Goal: Task Accomplishment & Management: Manage account settings

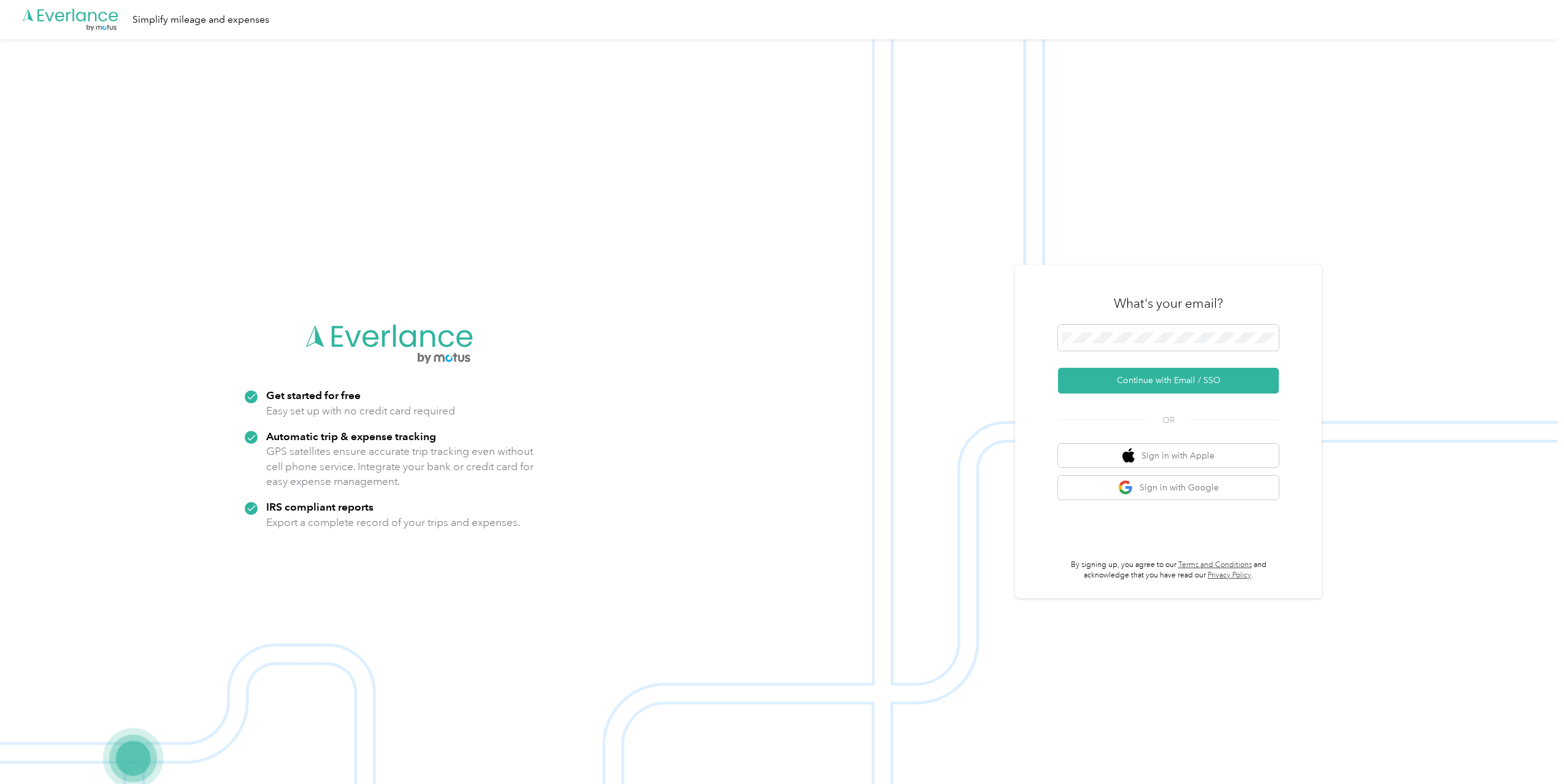
click at [1160, 361] on form "Continue with Email / SSO" at bounding box center [1168, 359] width 221 height 69
click at [1177, 388] on button "Continue with Email / SSO" at bounding box center [1168, 380] width 221 height 25
click at [1169, 386] on button "Continue with Email / SSO" at bounding box center [1168, 388] width 221 height 25
click at [1127, 338] on span at bounding box center [1168, 330] width 221 height 25
click at [1166, 388] on button "Continue with Email / SSO" at bounding box center [1168, 380] width 221 height 25
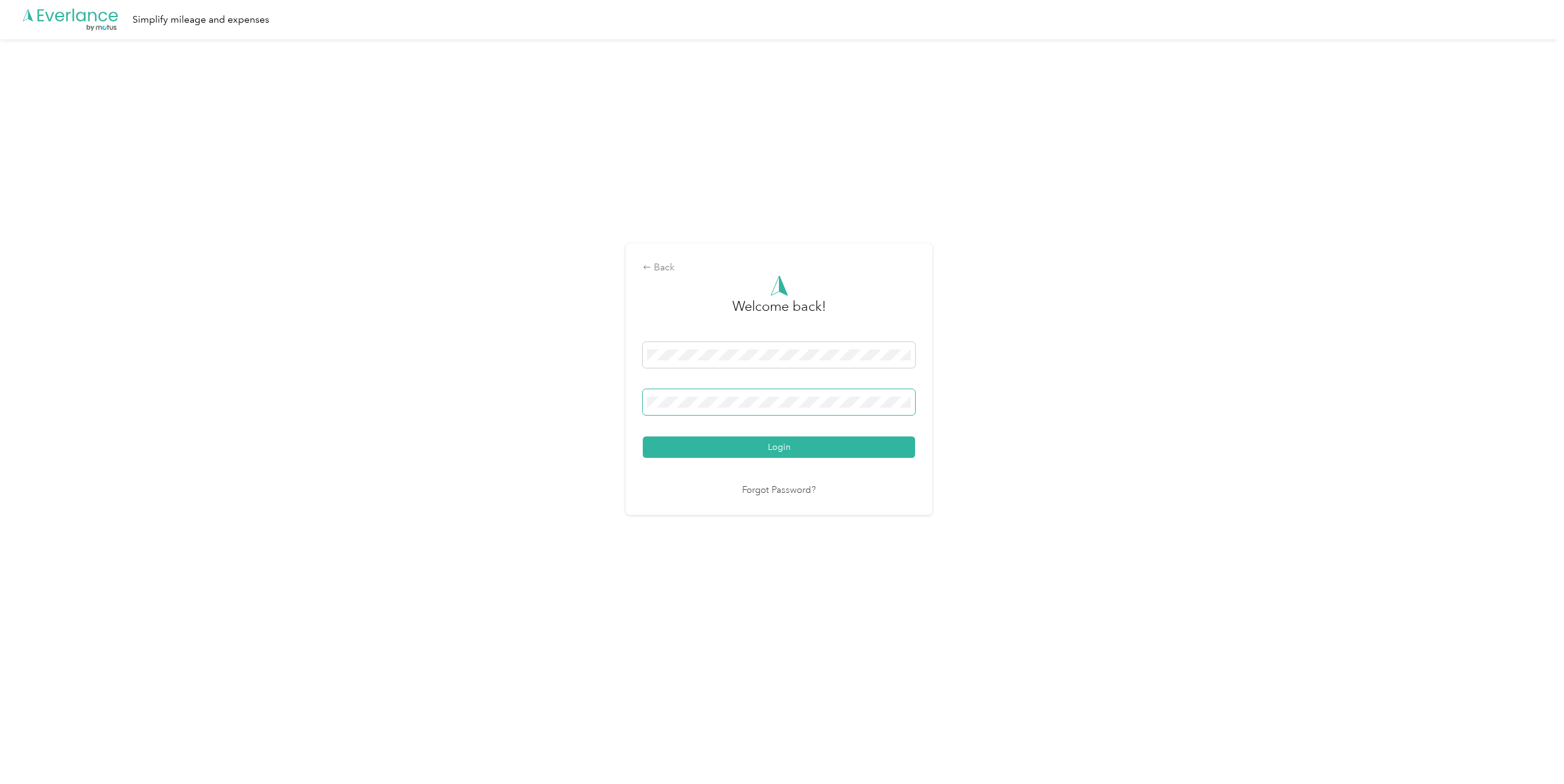
click at [712, 410] on span at bounding box center [779, 402] width 272 height 25
click at [643, 436] on button "Login" at bounding box center [779, 447] width 272 height 22
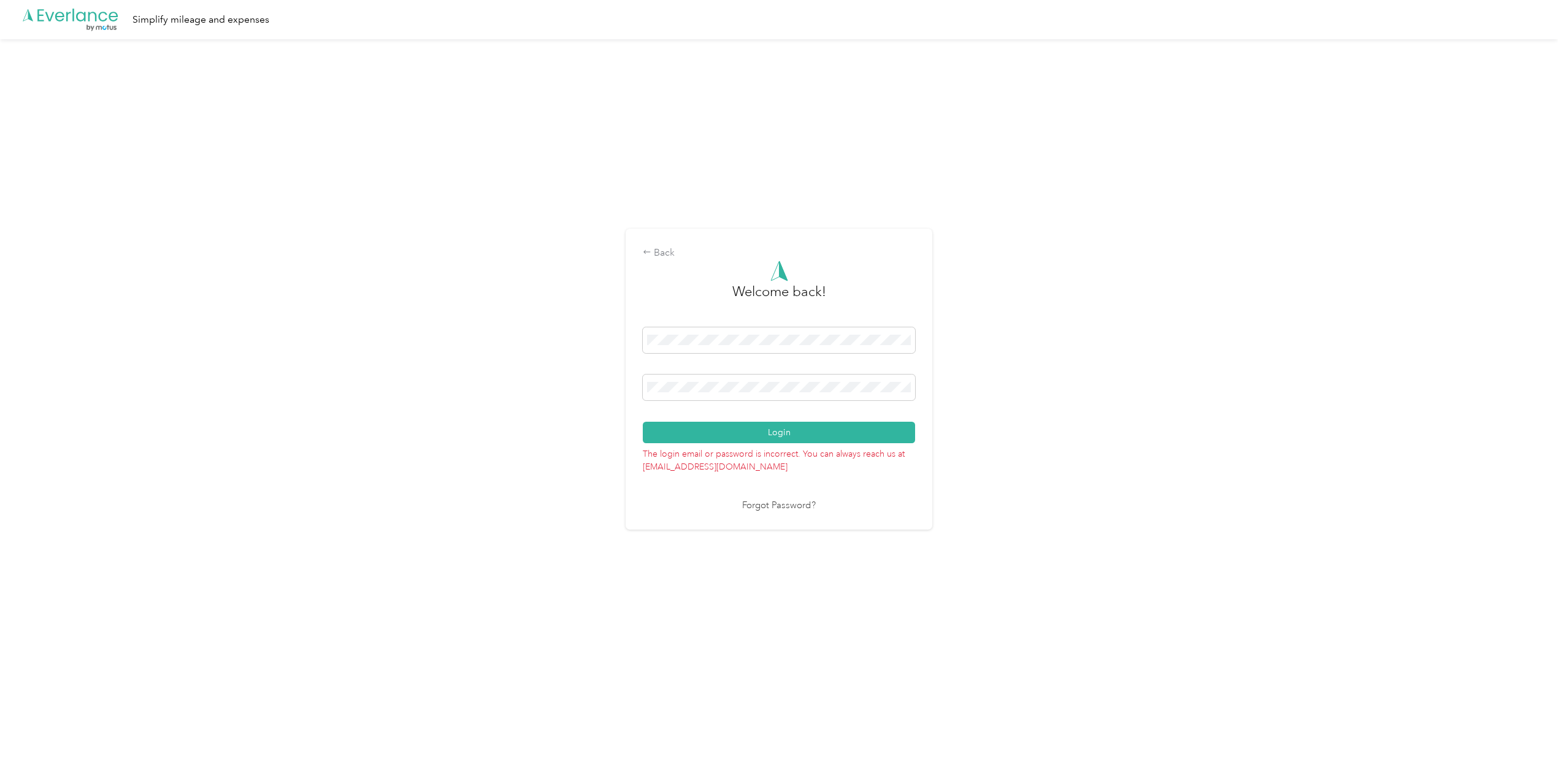
click at [666, 241] on div "Back Welcome back! Login The login email or password is incorrect. You can alwa…" at bounding box center [779, 379] width 307 height 301
click at [665, 254] on div "Back" at bounding box center [779, 253] width 272 height 15
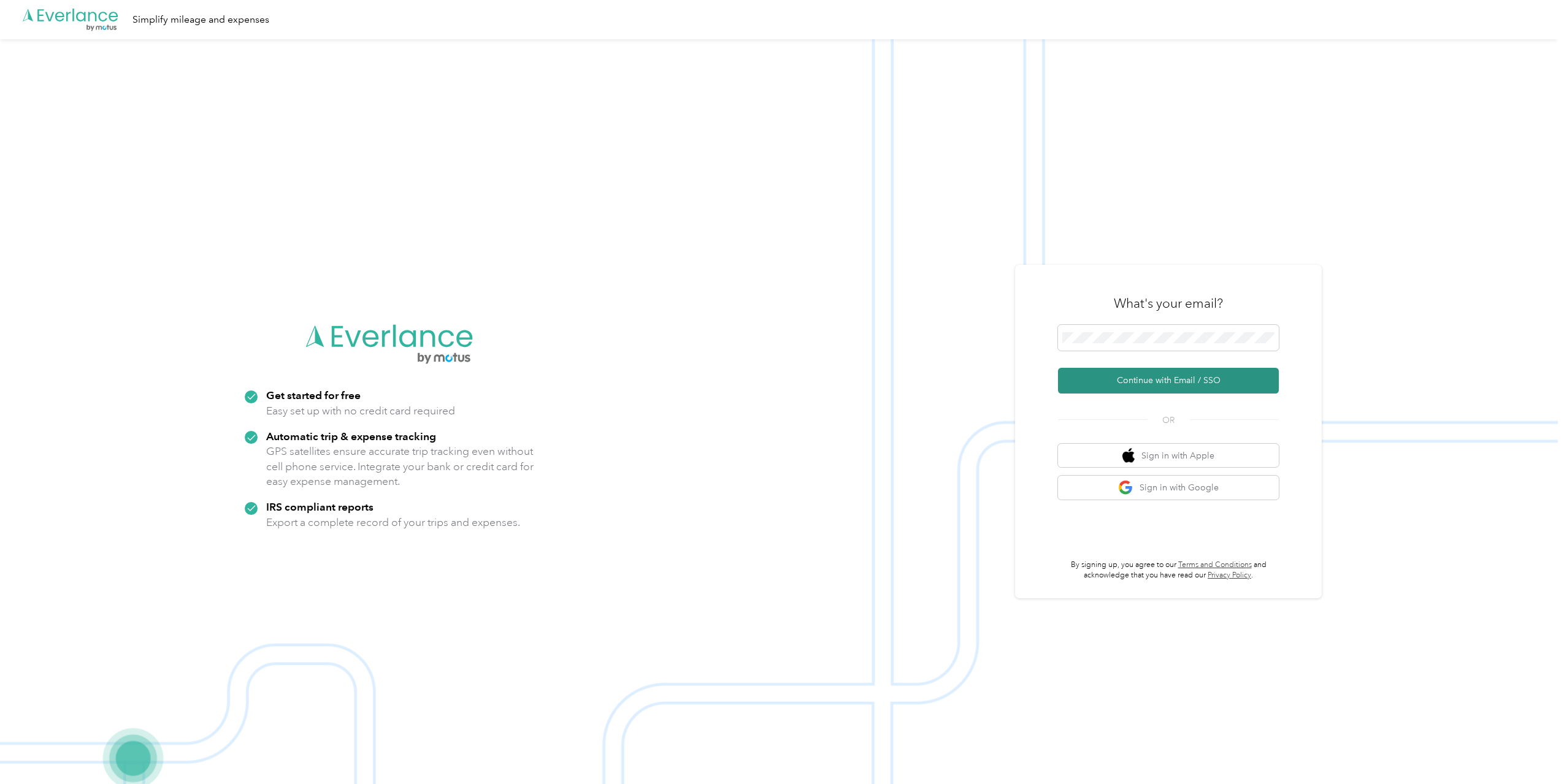
click at [1188, 384] on button "Continue with Email / SSO" at bounding box center [1168, 380] width 221 height 25
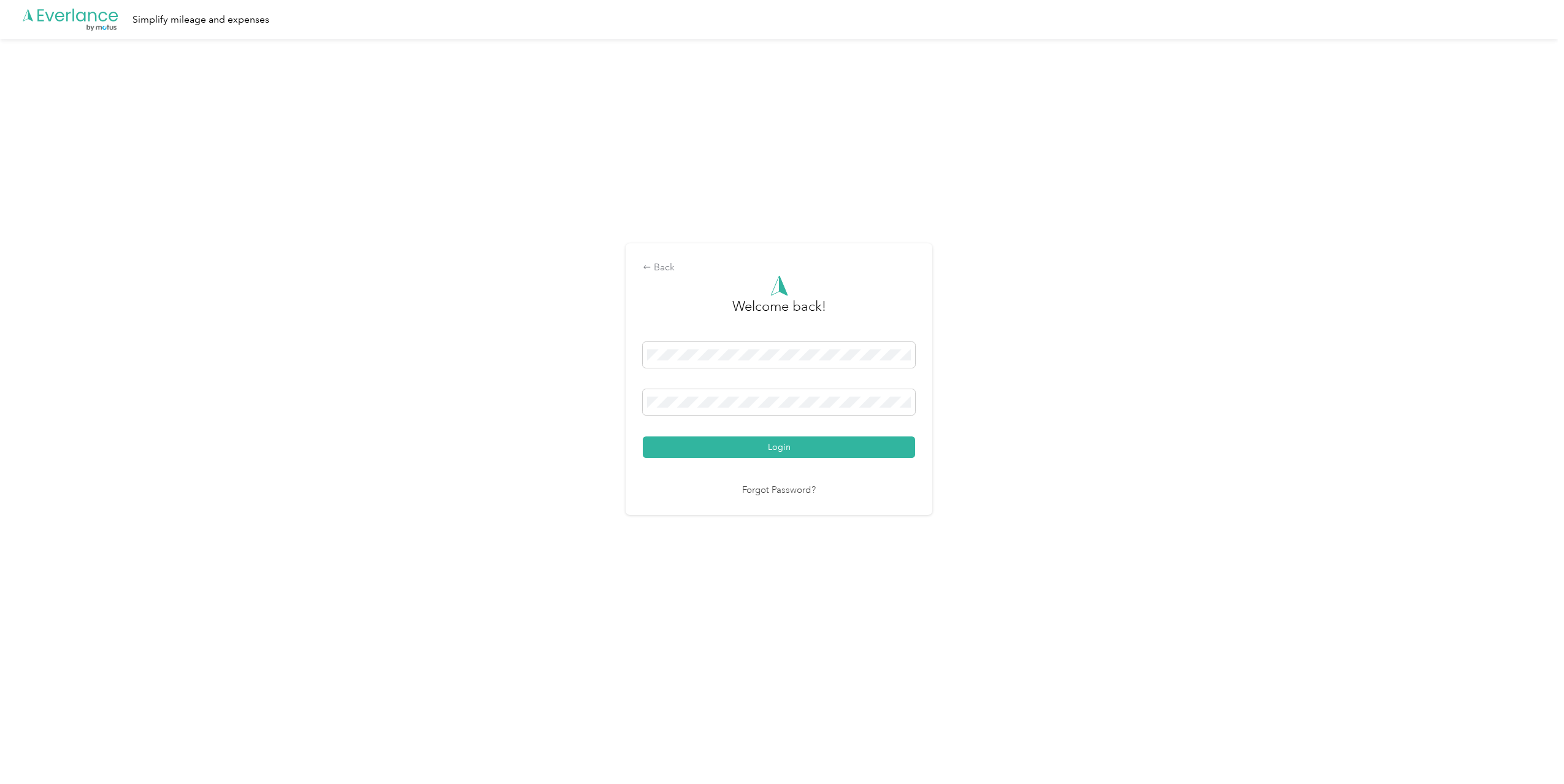
click at [828, 416] on div at bounding box center [779, 404] width 272 height 30
click at [643, 436] on button "Login" at bounding box center [779, 447] width 272 height 22
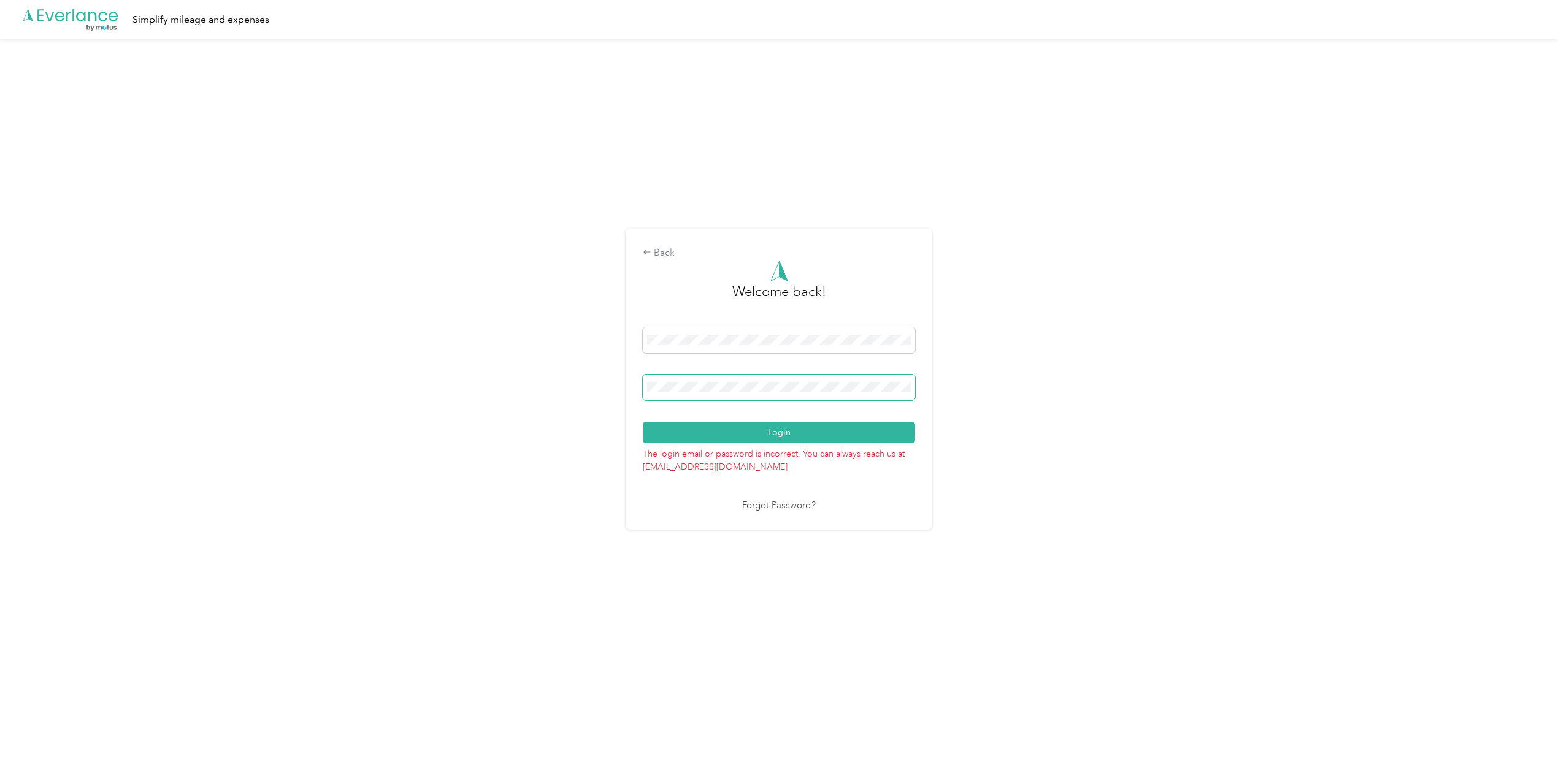
click at [643, 422] on button "Login" at bounding box center [779, 432] width 272 height 22
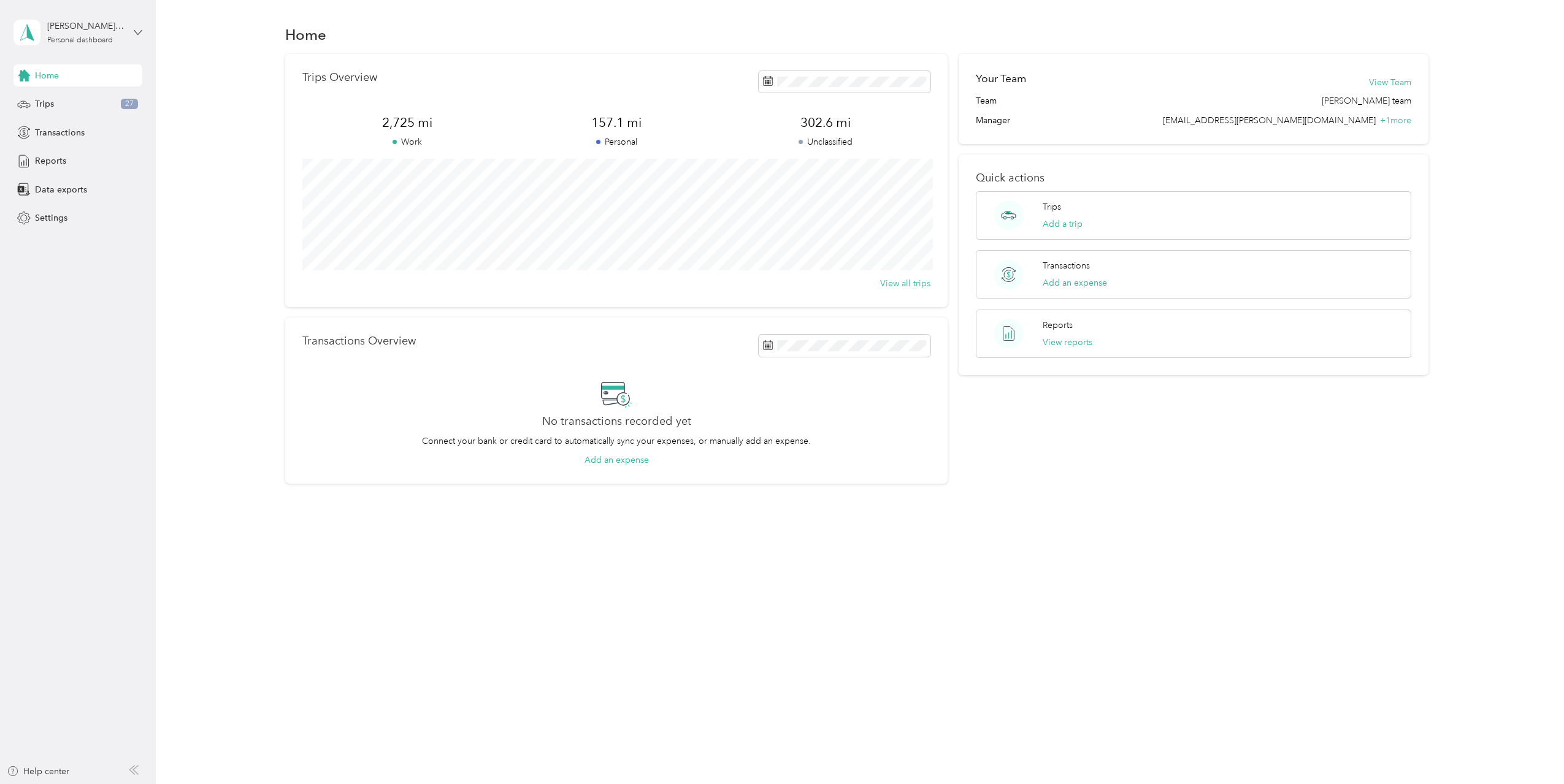
click at [134, 34] on icon at bounding box center [138, 32] width 8 height 8
click at [81, 227] on div "Settings" at bounding box center [78, 218] width 129 height 22
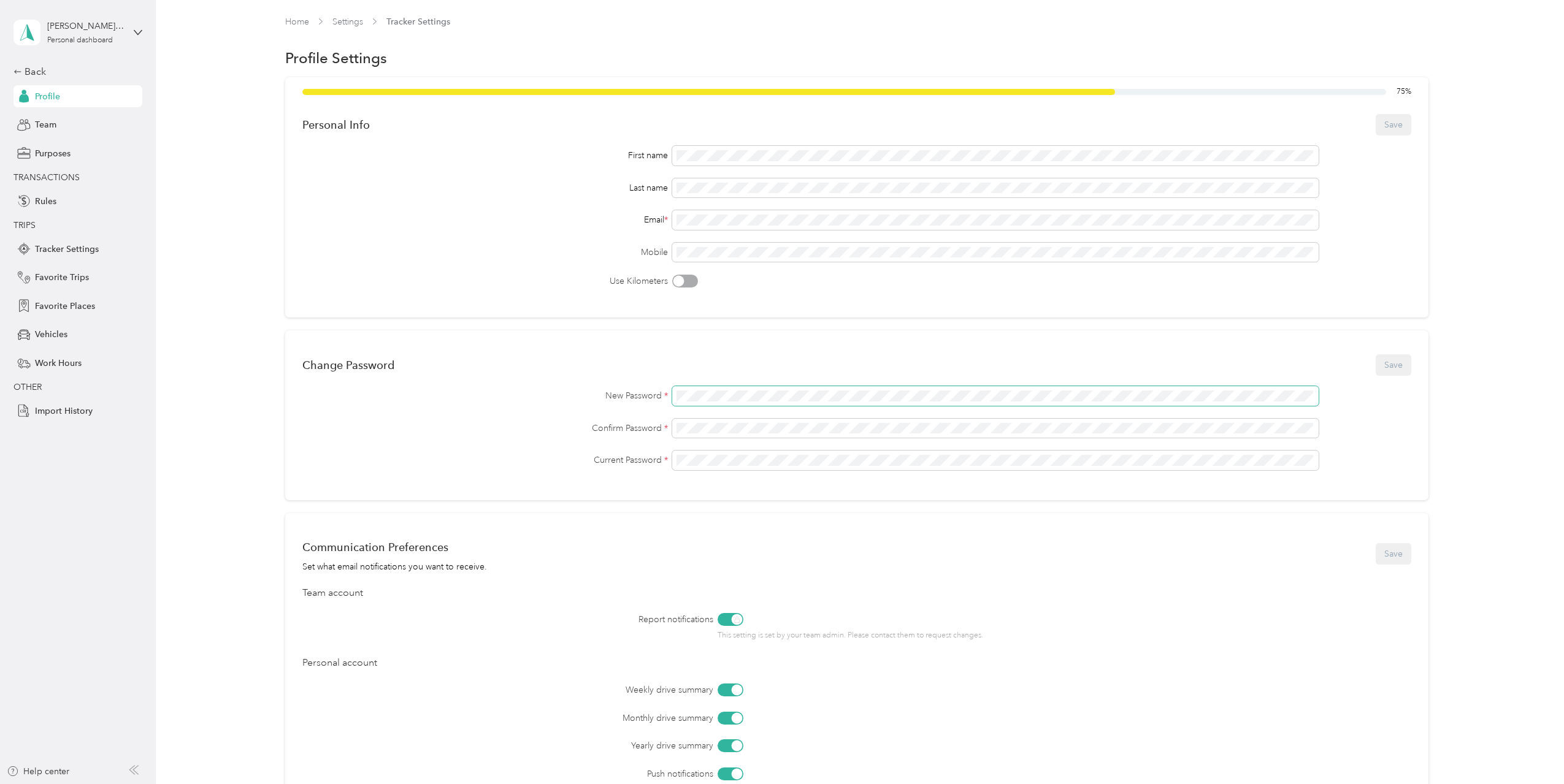
click at [724, 389] on span at bounding box center [996, 396] width 647 height 19
click at [725, 390] on span at bounding box center [996, 396] width 647 height 19
click at [594, 391] on label "New Password *" at bounding box center [484, 395] width 366 height 13
click at [1388, 360] on button "Save" at bounding box center [1394, 365] width 36 height 22
click at [39, 67] on div "Back" at bounding box center [75, 72] width 123 height 15
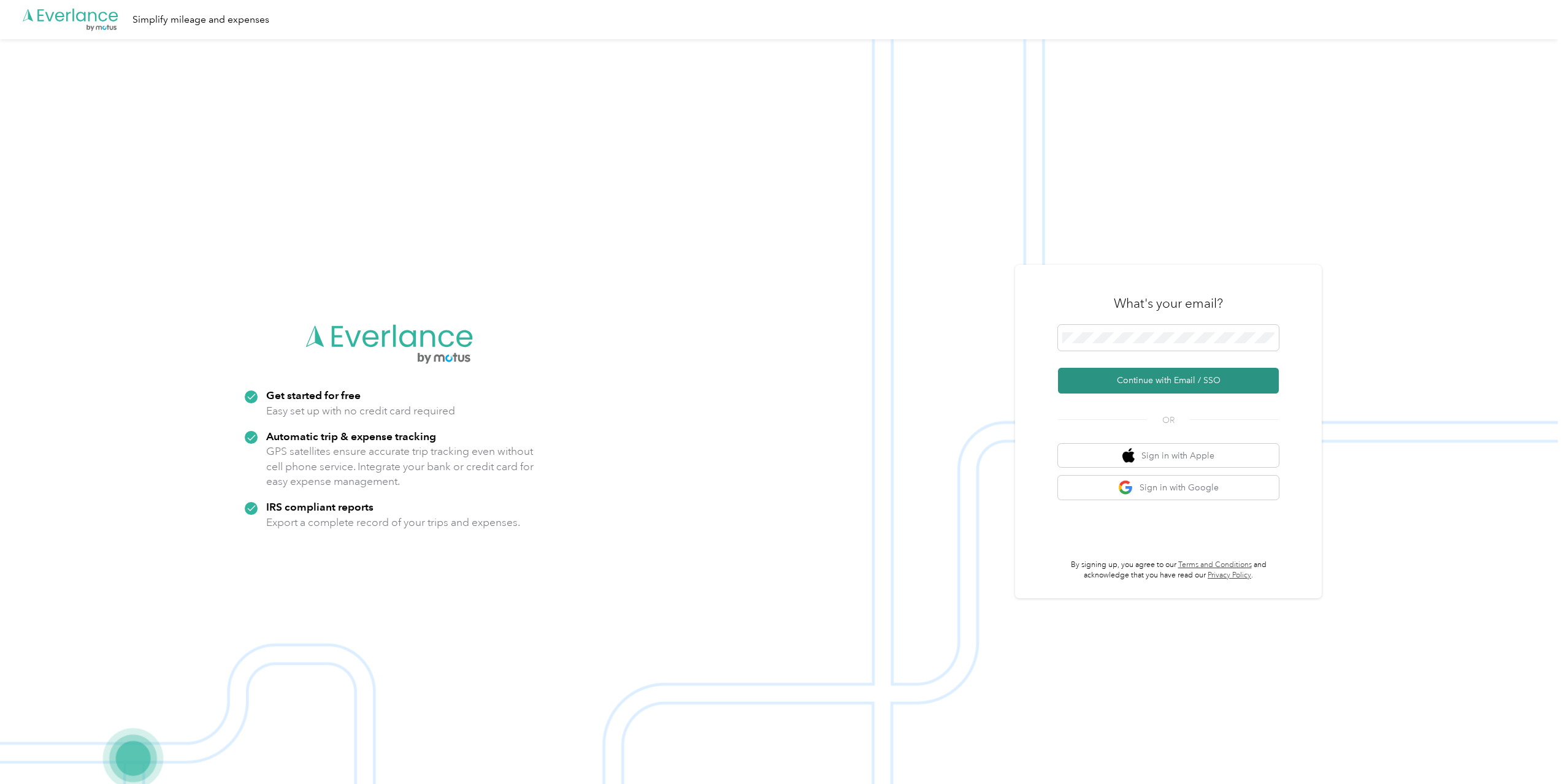
click at [1186, 389] on button "Continue with Email / SSO" at bounding box center [1168, 380] width 221 height 25
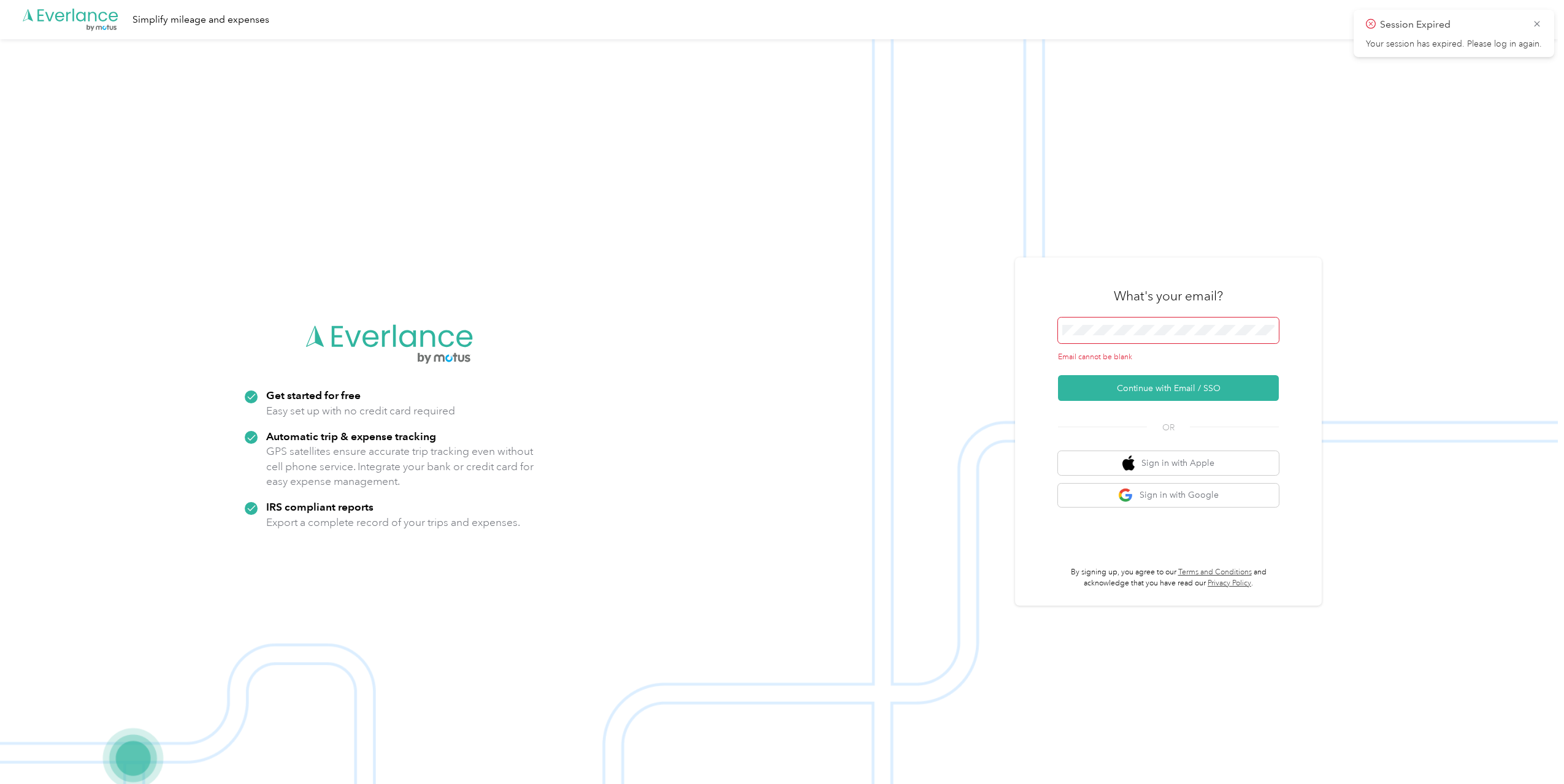
click at [1148, 336] on span at bounding box center [1168, 330] width 221 height 25
click at [1162, 386] on button "Continue with Email / SSO" at bounding box center [1168, 380] width 221 height 25
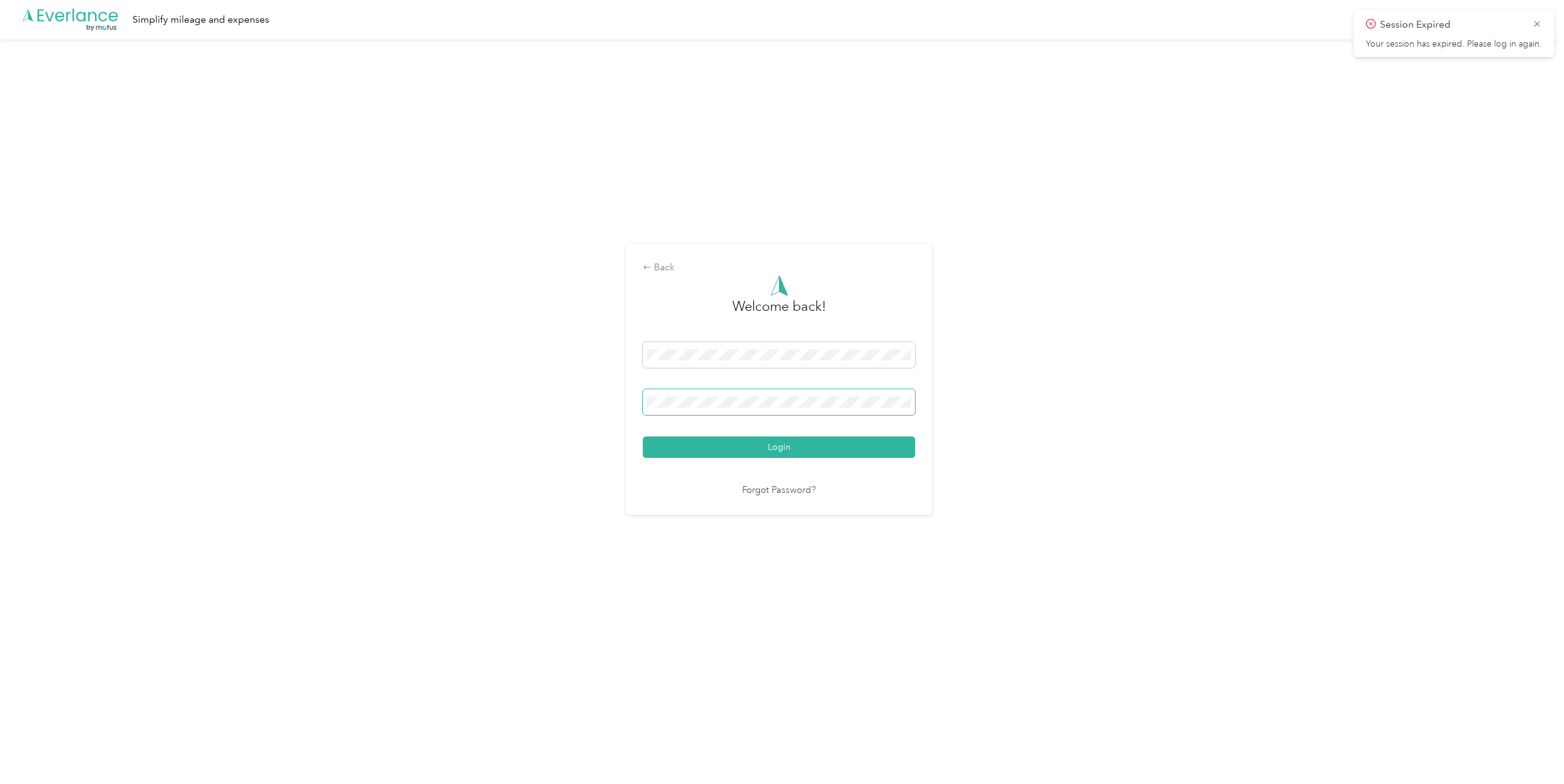
click at [643, 436] on button "Login" at bounding box center [779, 447] width 272 height 22
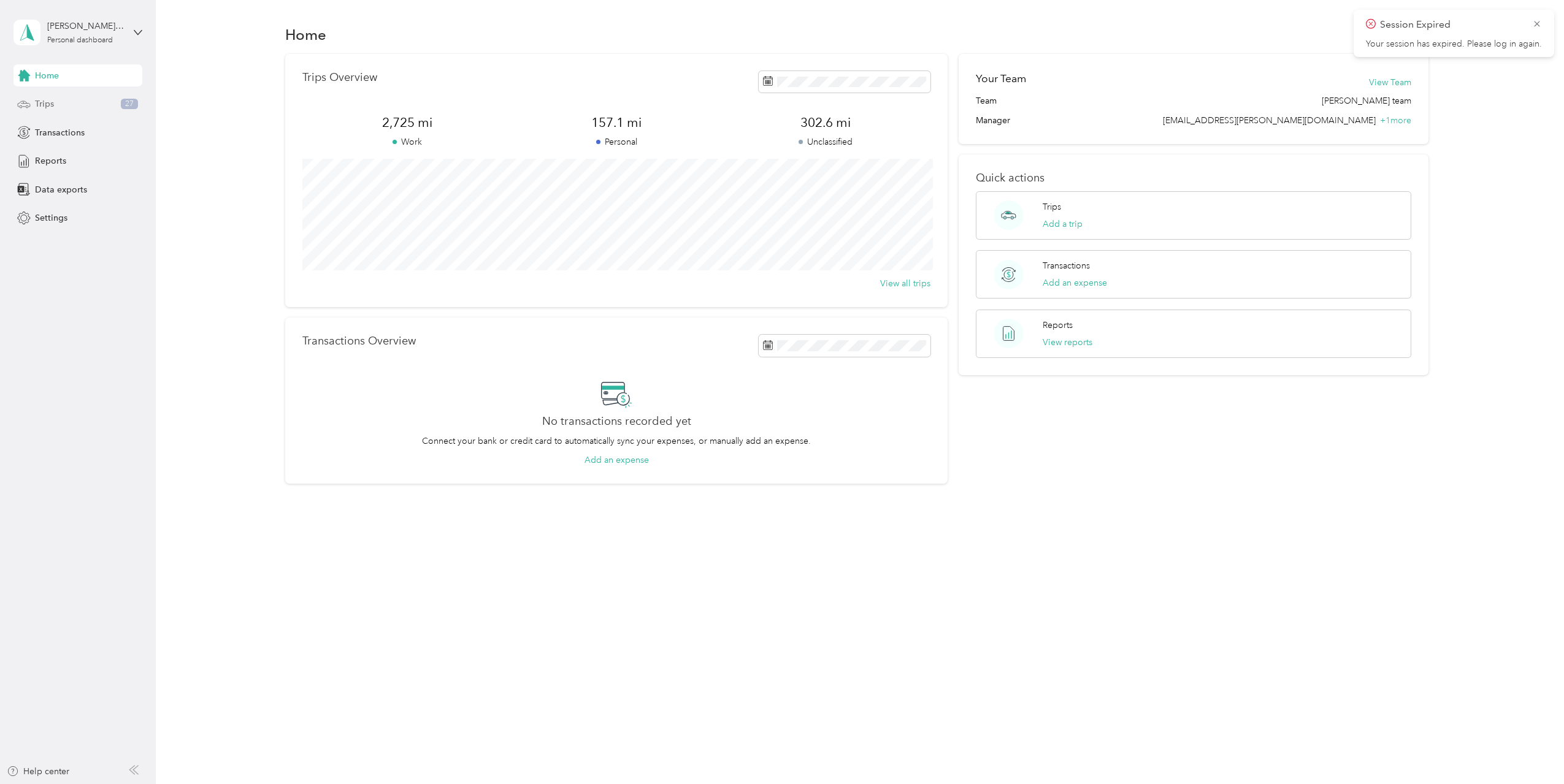
click at [84, 107] on div "Trips 27" at bounding box center [78, 105] width 129 height 22
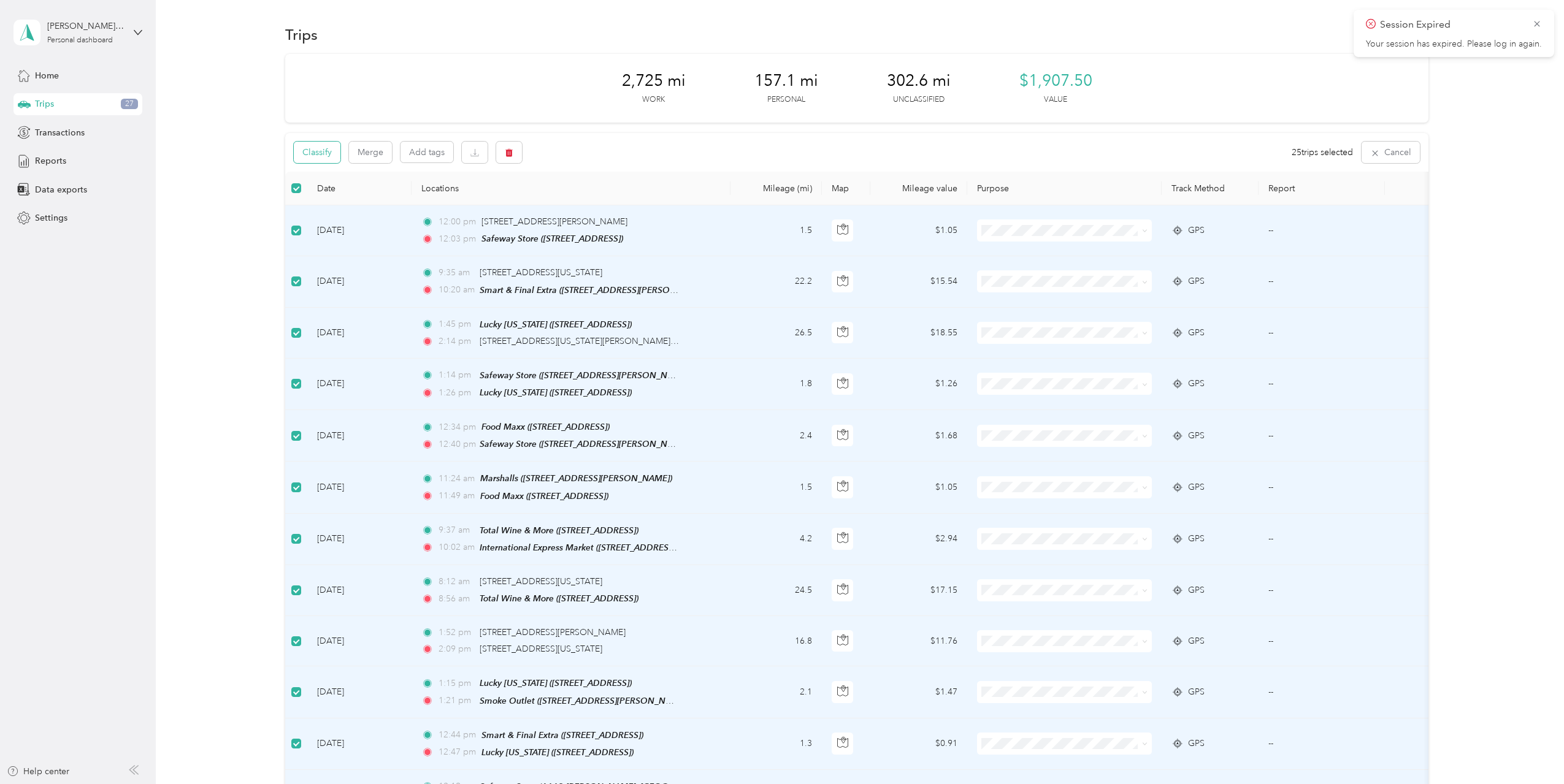
click at [332, 157] on button "Classify" at bounding box center [317, 152] width 46 height 22
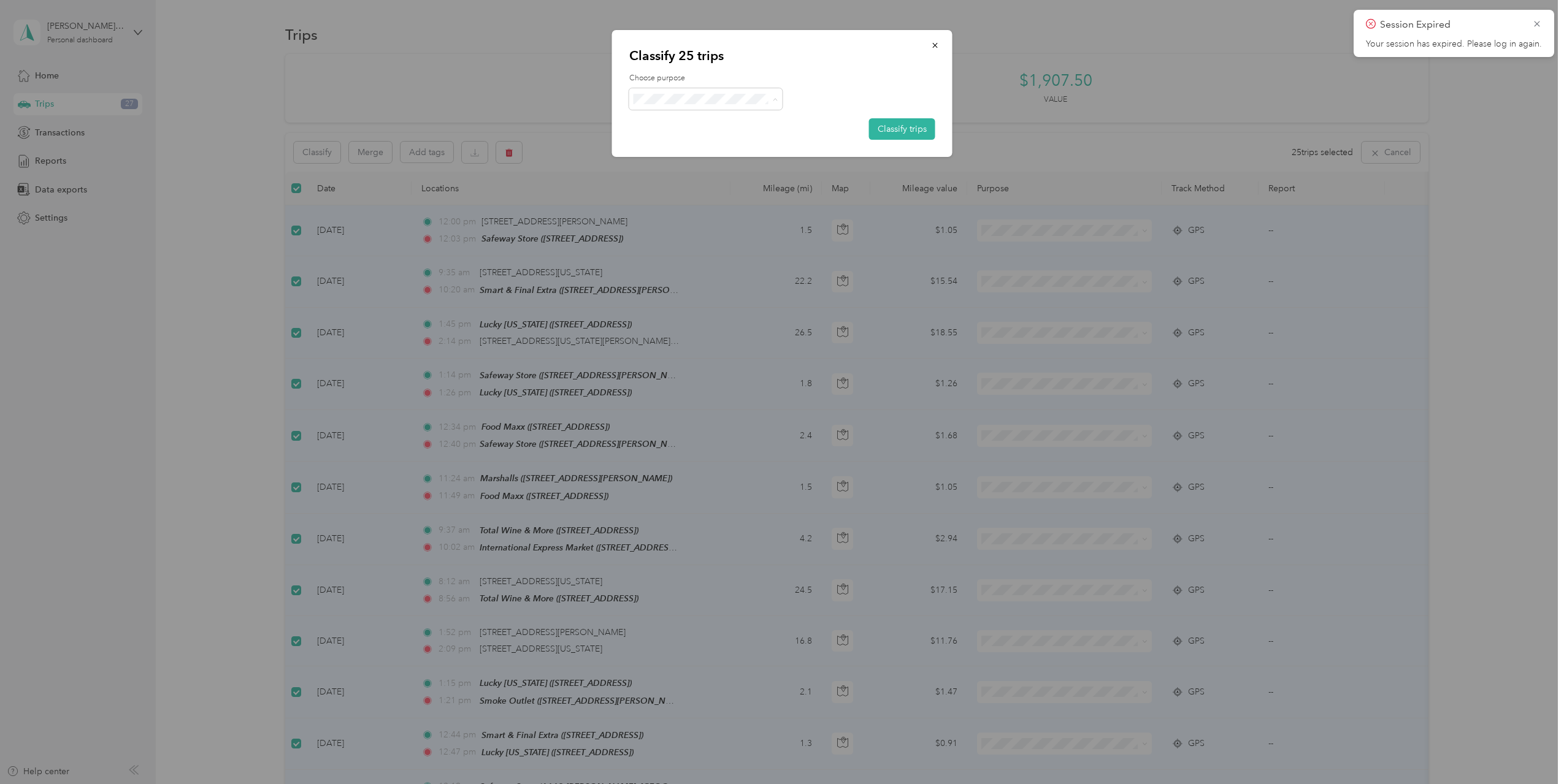
click at [736, 125] on span "[PERSON_NAME]" at bounding box center [716, 121] width 114 height 13
click at [893, 122] on button "Classify trips" at bounding box center [902, 129] width 67 height 22
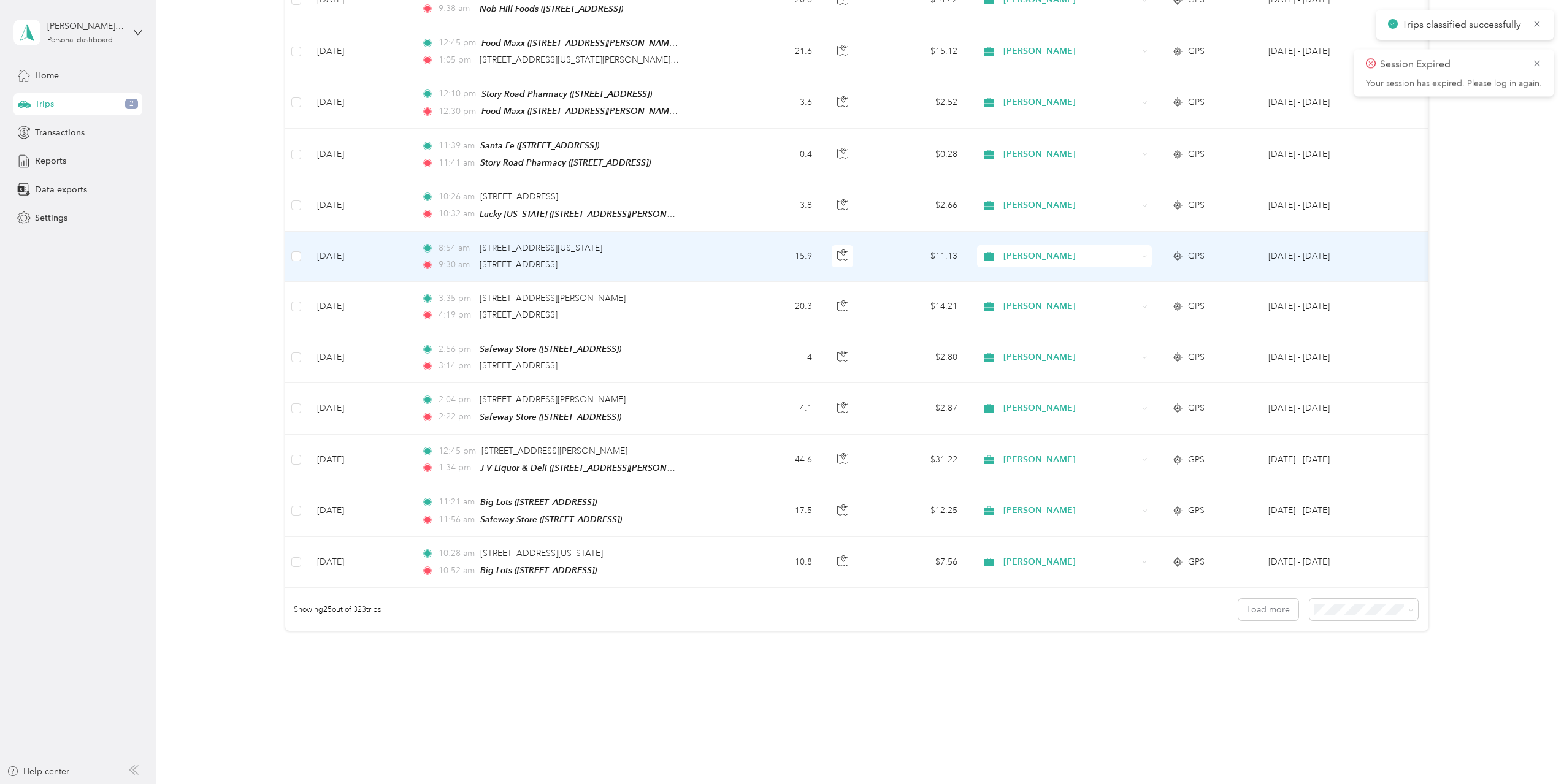
scroll to position [905, 0]
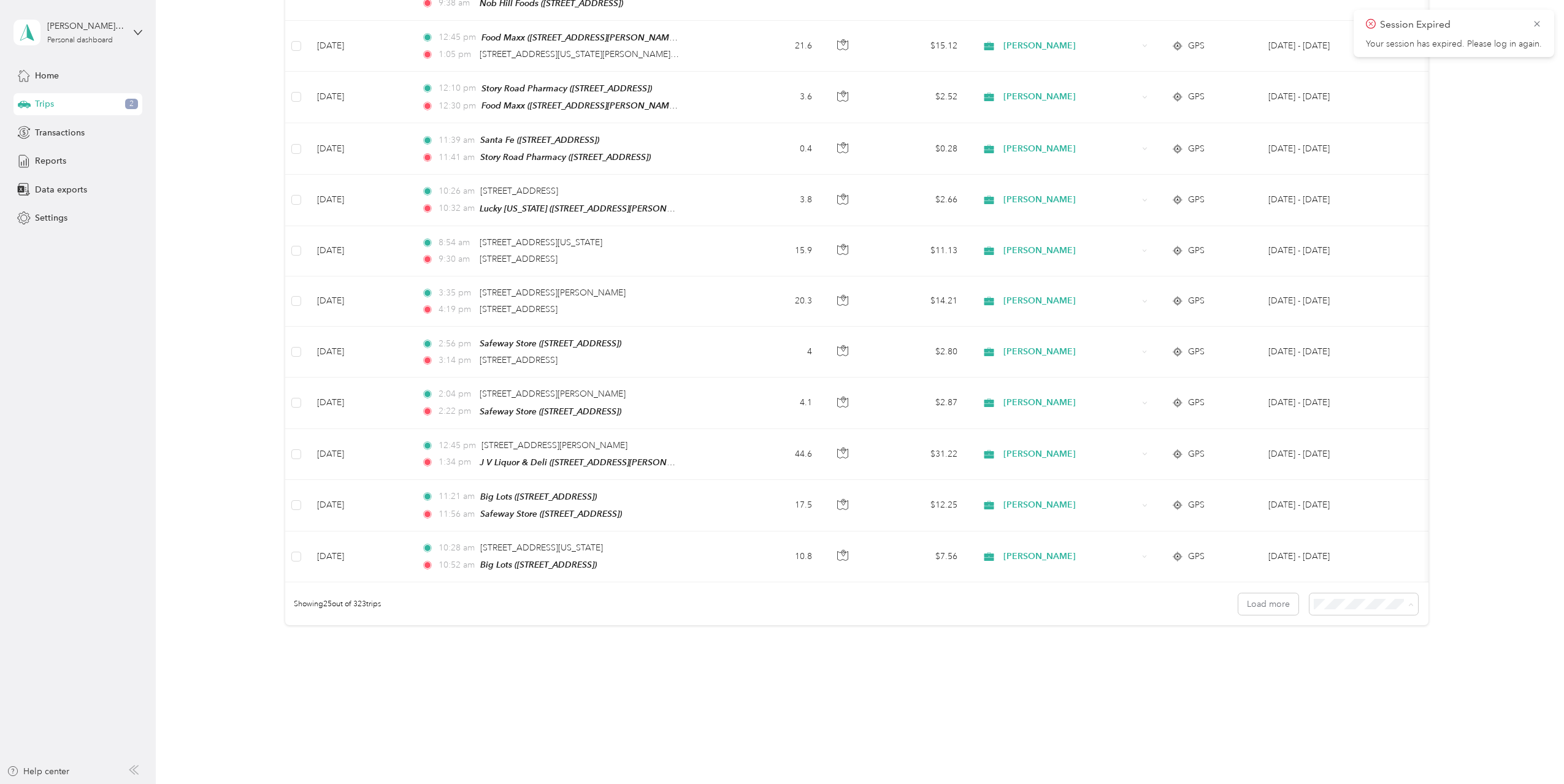
click at [1358, 636] on span "50 per load" at bounding box center [1337, 638] width 46 height 10
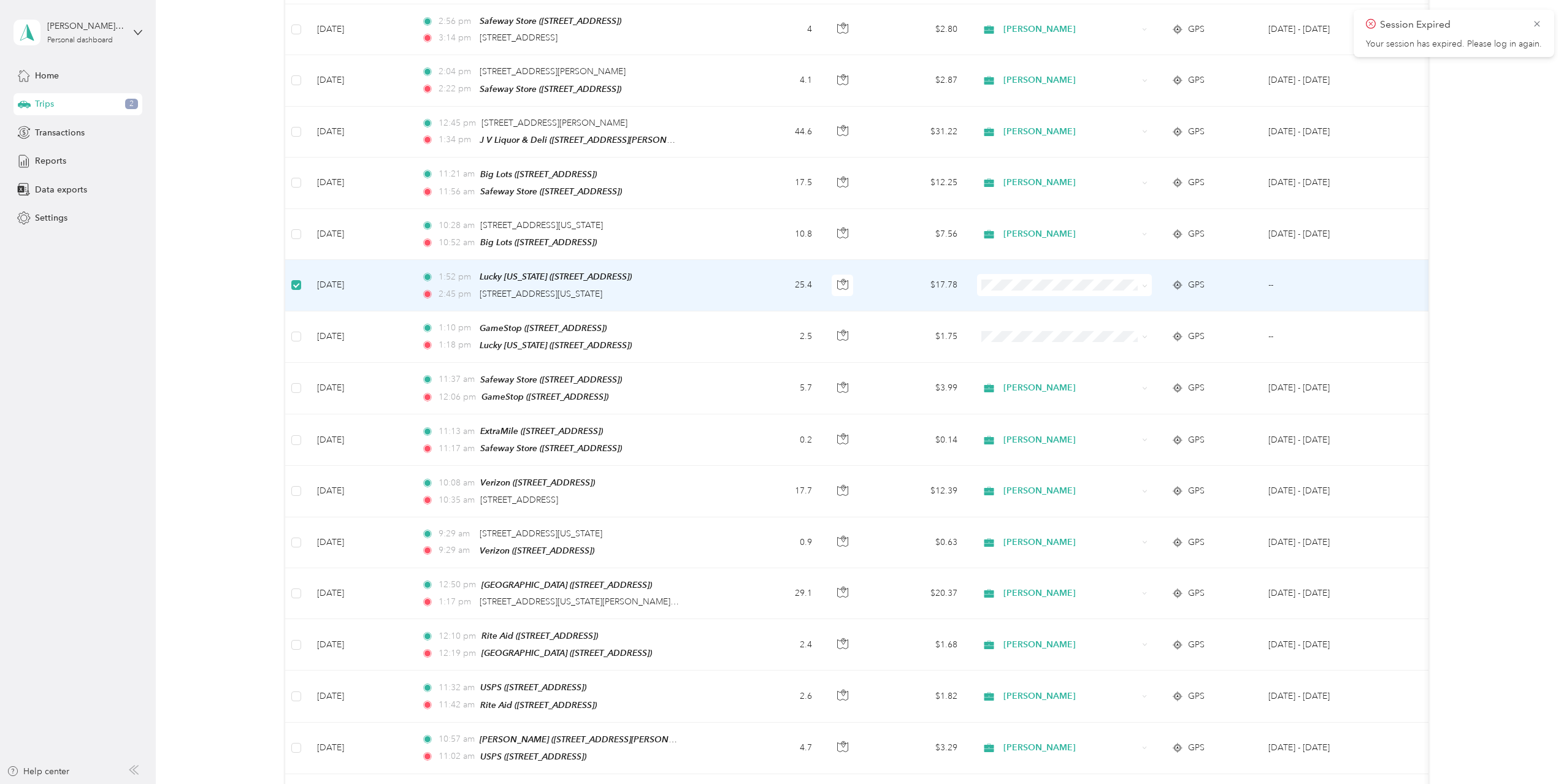
scroll to position [1225, 0]
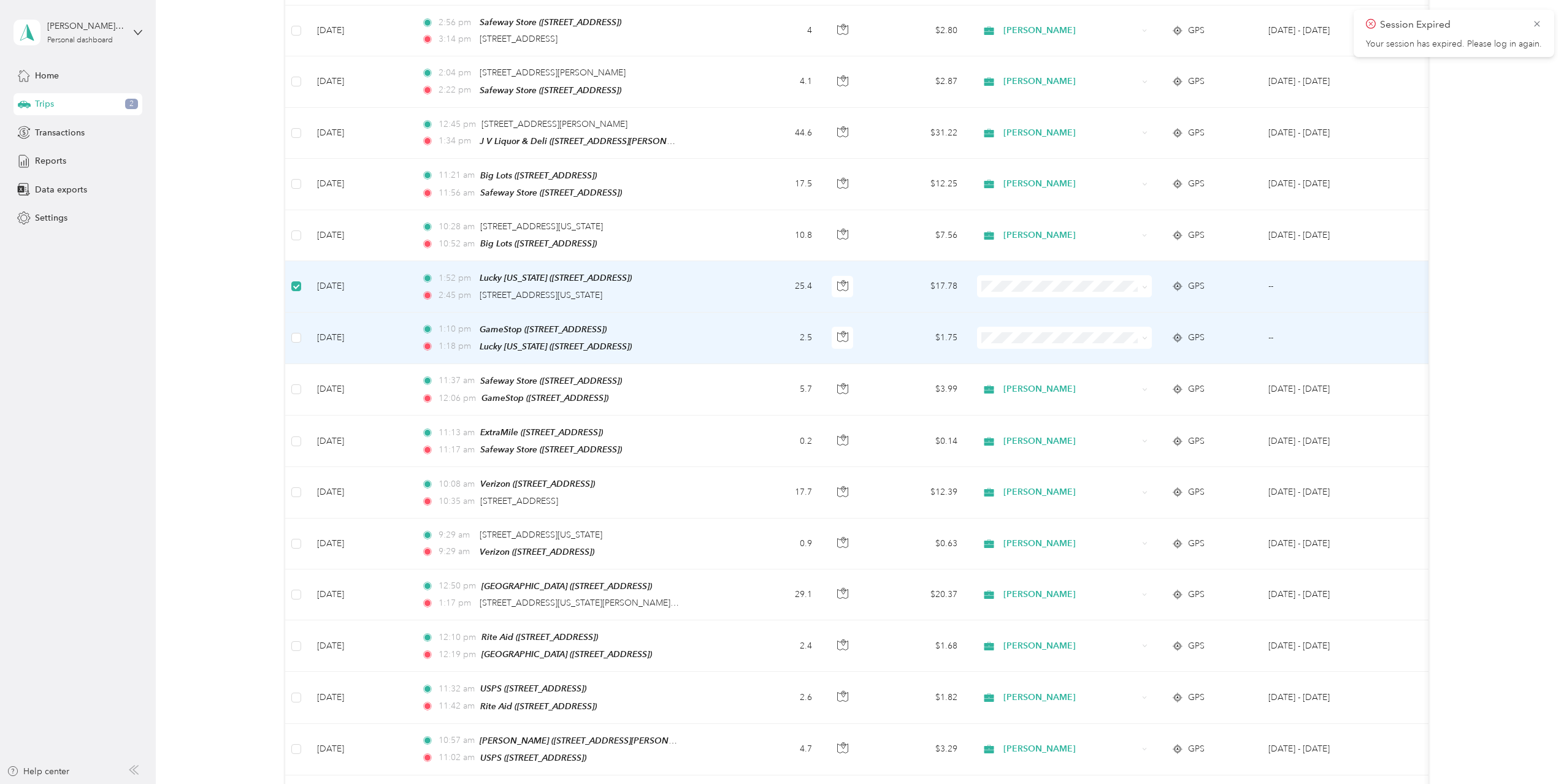
click at [291, 320] on td at bounding box center [296, 338] width 22 height 52
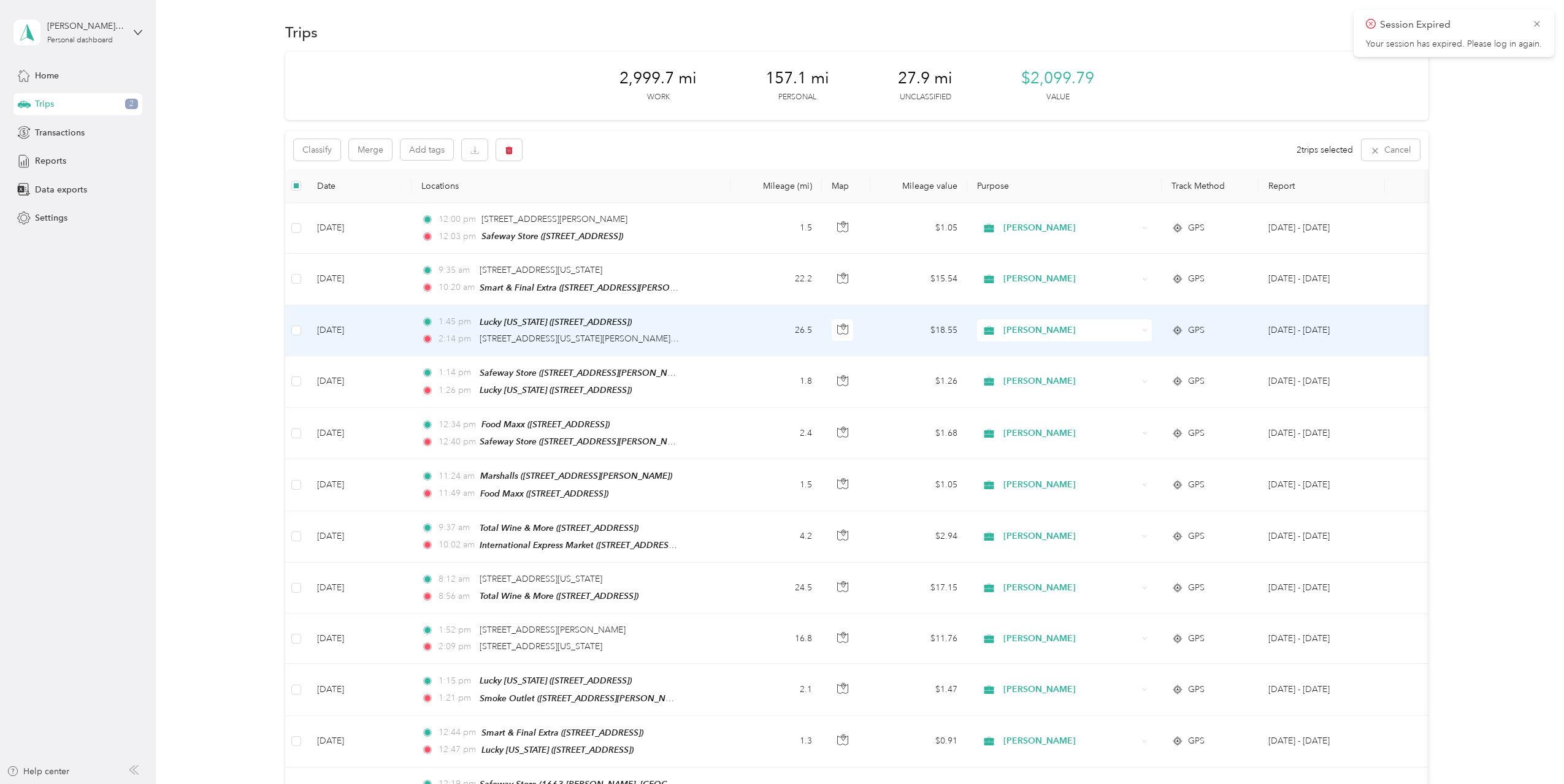
scroll to position [0, 0]
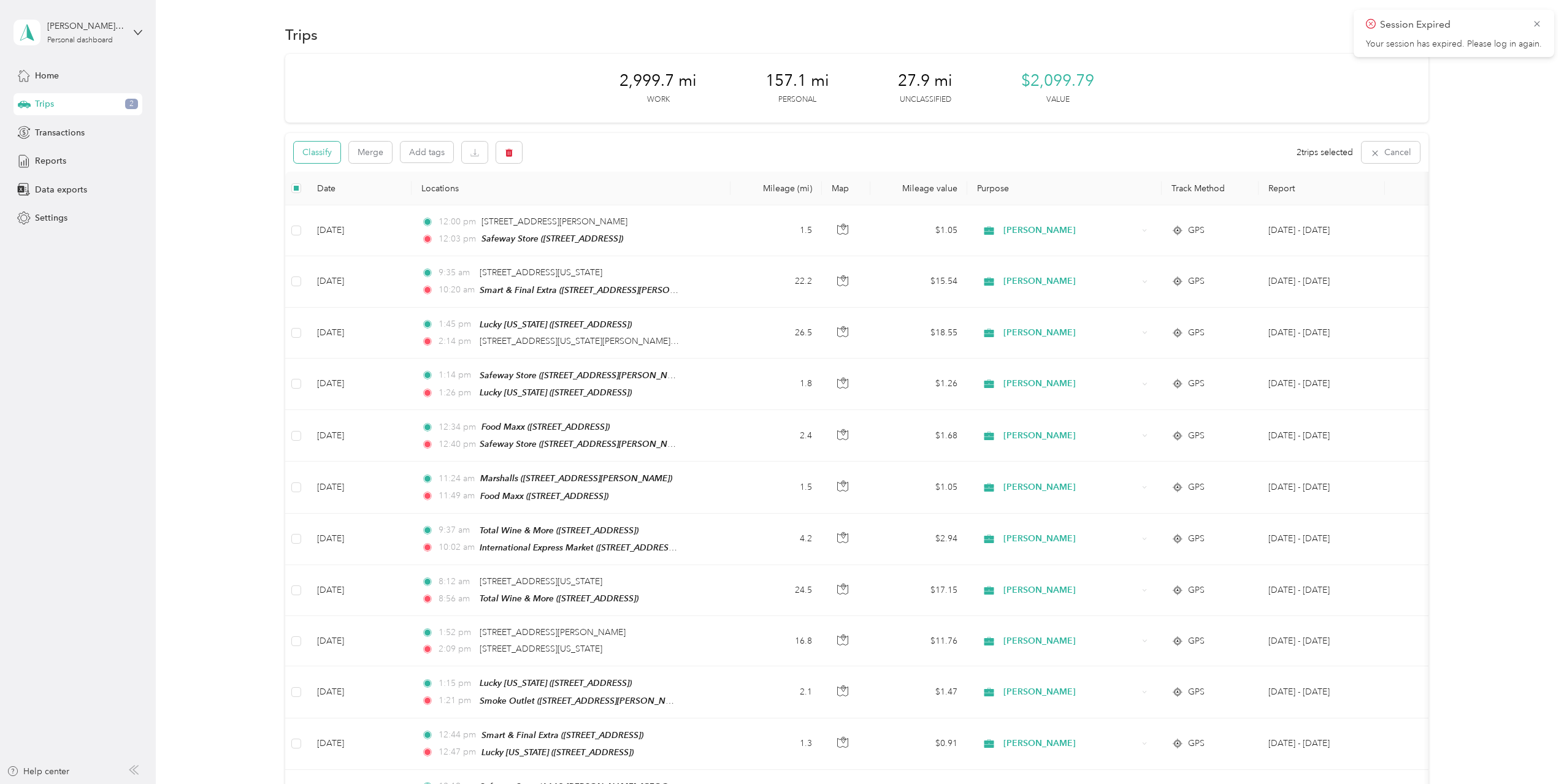
click at [318, 155] on button "Classify" at bounding box center [317, 152] width 46 height 22
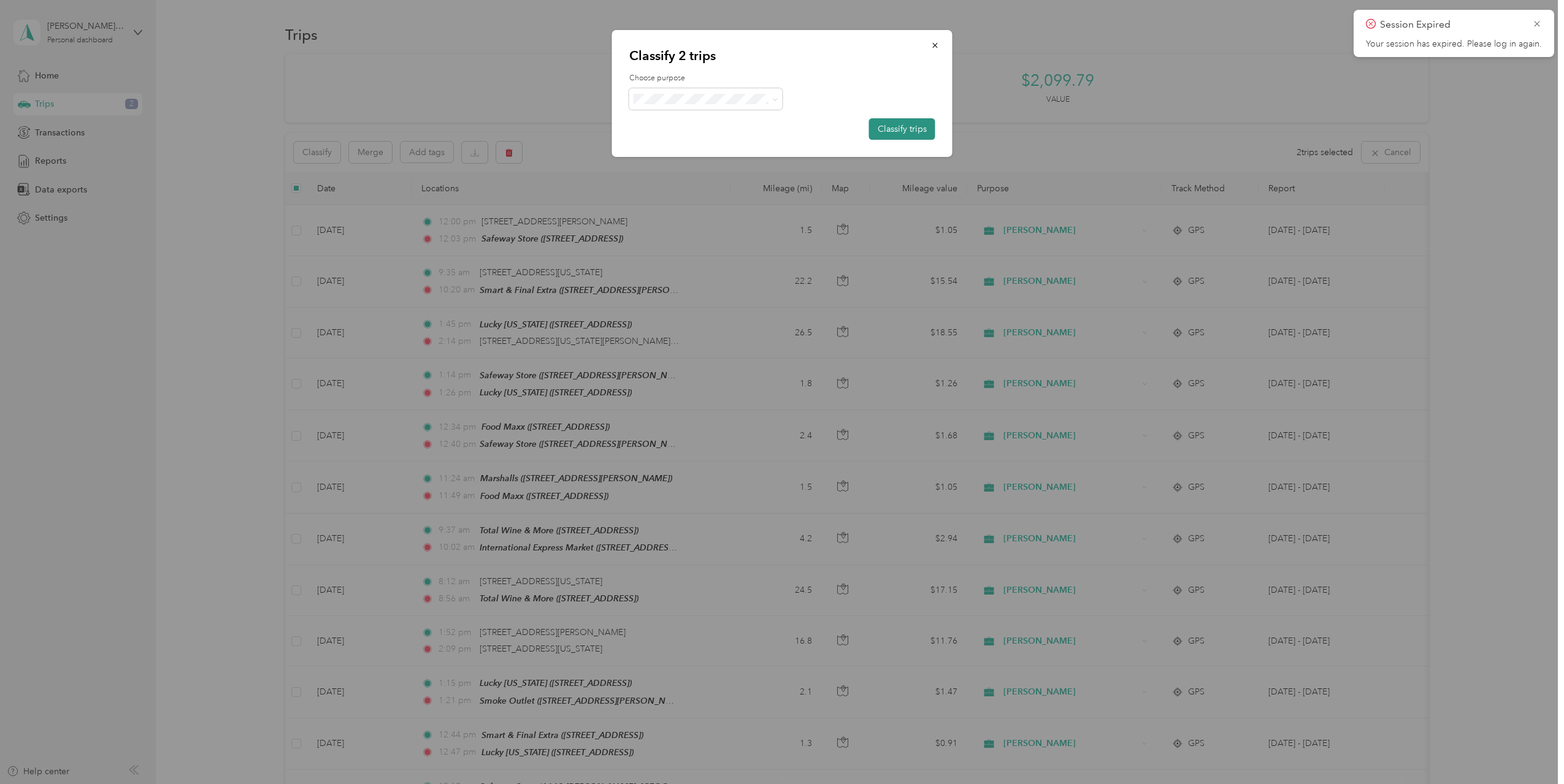
click at [905, 135] on button "Classify trips" at bounding box center [902, 129] width 67 height 22
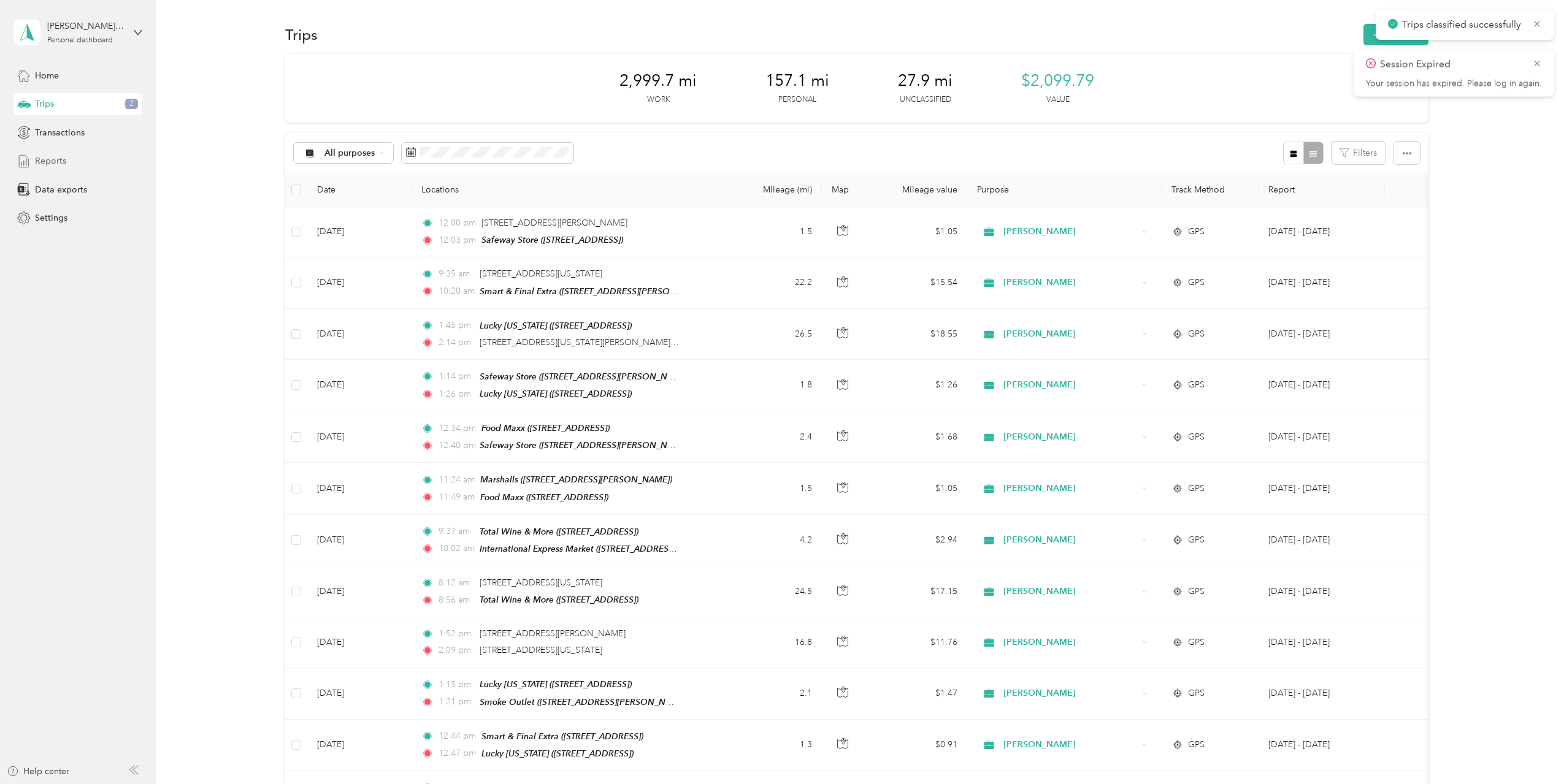
click at [64, 155] on span "Reports" at bounding box center [51, 161] width 31 height 13
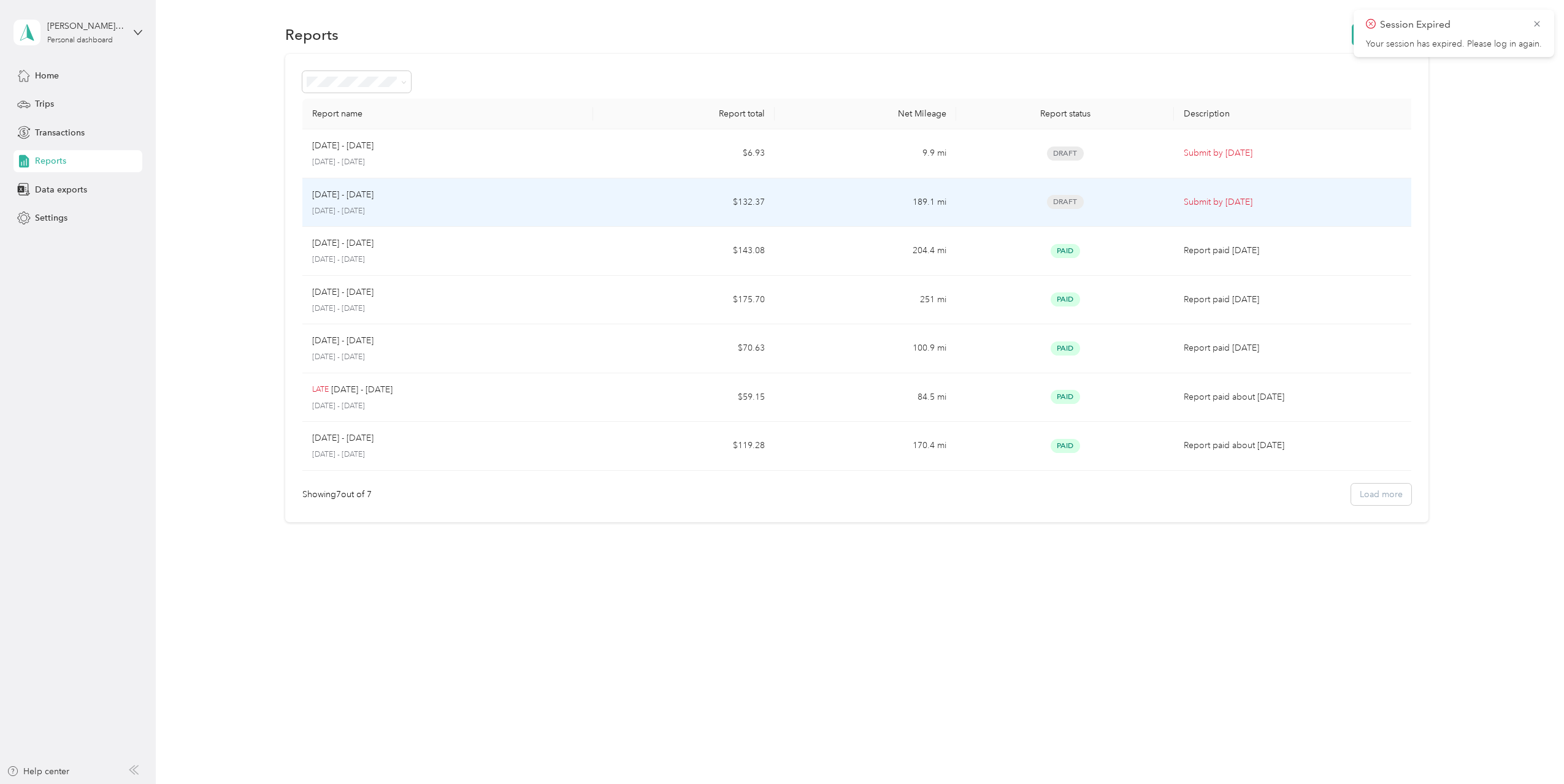
click at [527, 206] on p "[DATE] - [DATE]" at bounding box center [448, 212] width 271 height 11
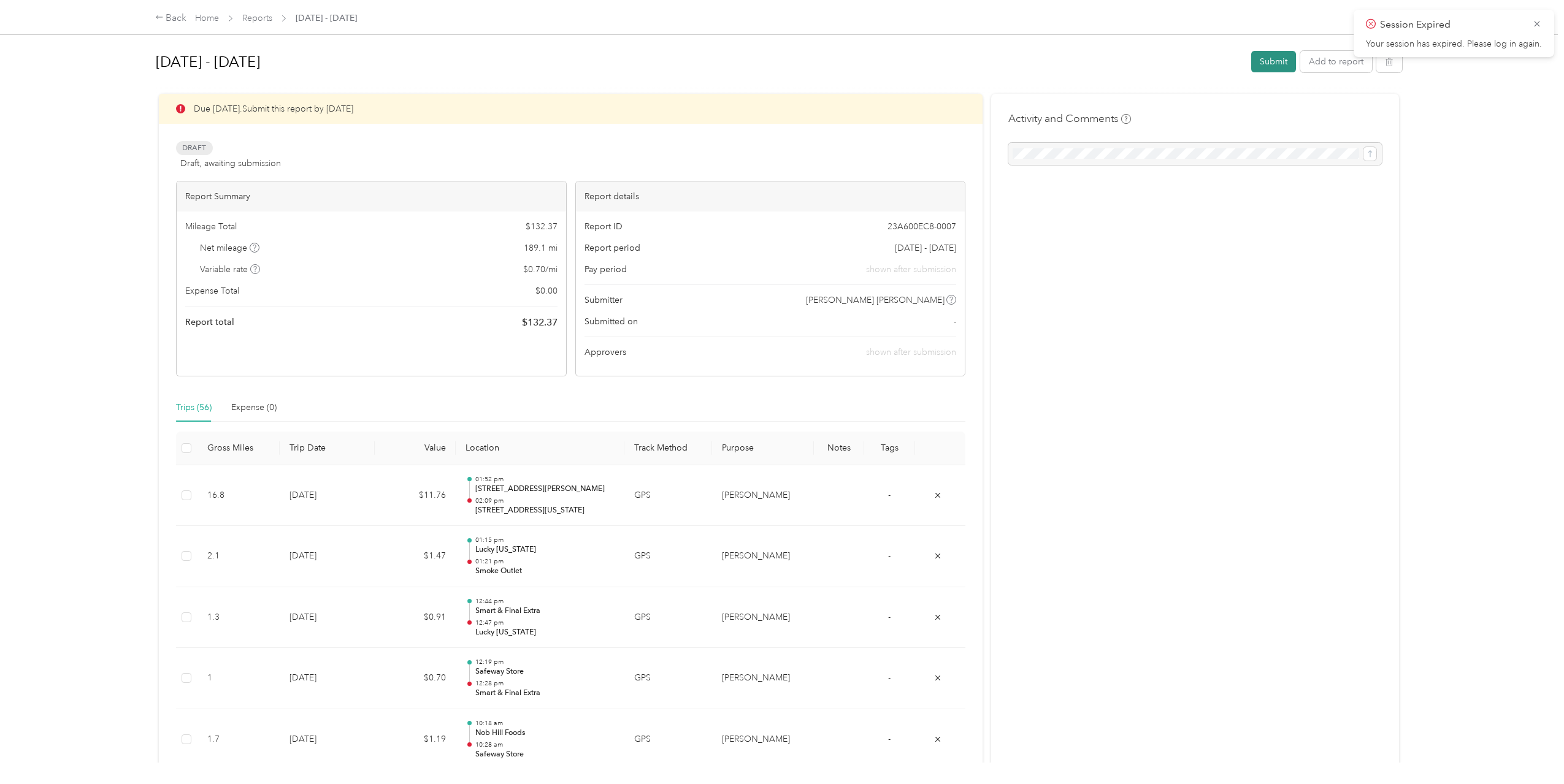
click at [1270, 58] on button "Submit" at bounding box center [1274, 61] width 45 height 22
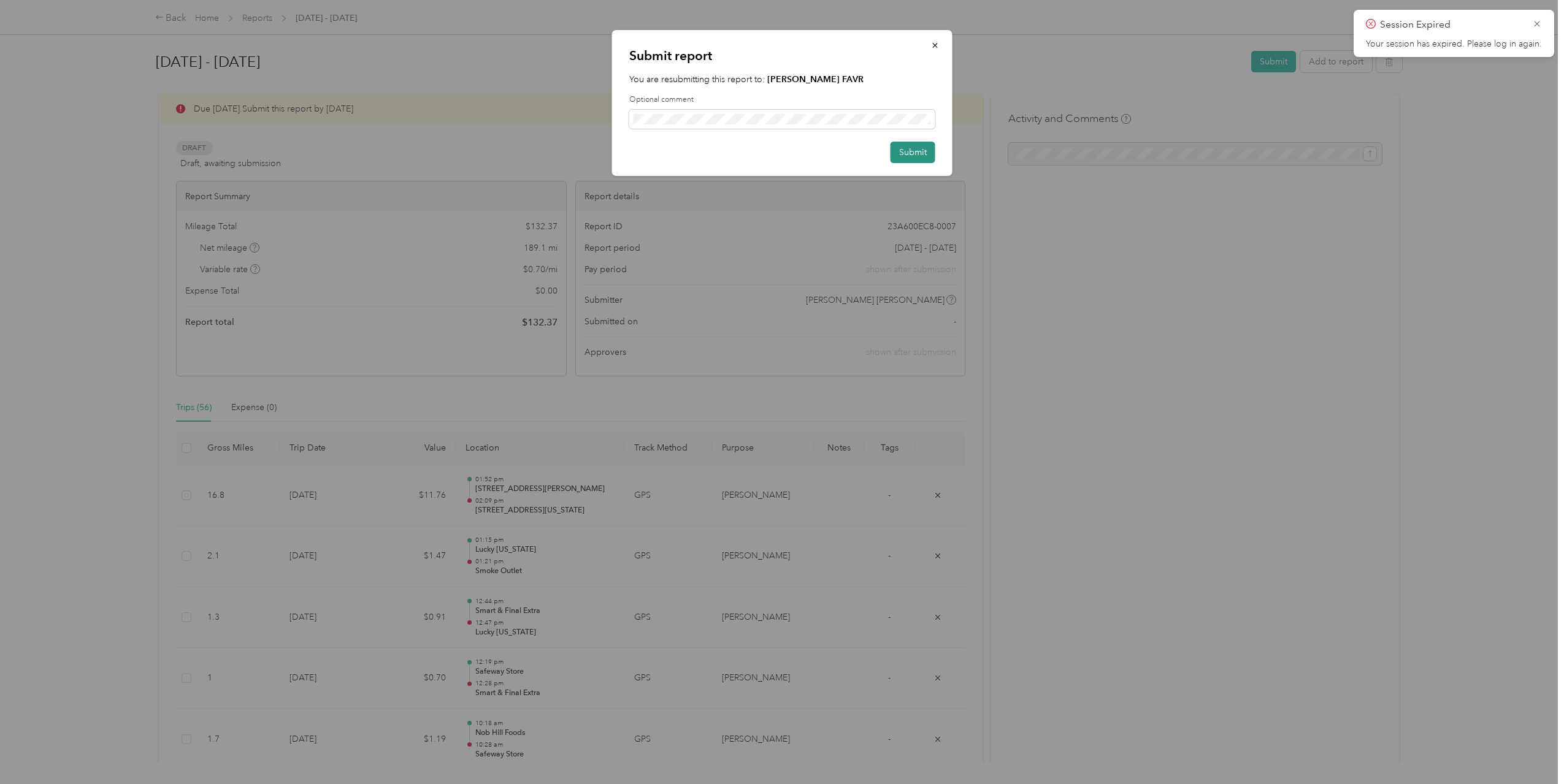
click at [914, 144] on button "Submit" at bounding box center [913, 152] width 45 height 22
